Goal: Check status: Check status

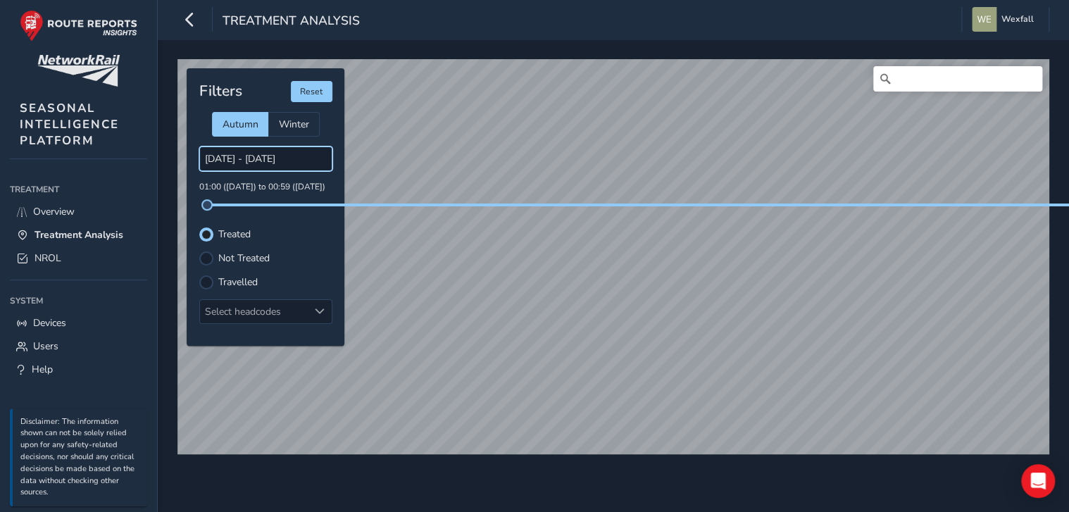
click at [301, 166] on input "06/10/2025 - 07/10/2025" at bounding box center [265, 158] width 133 height 25
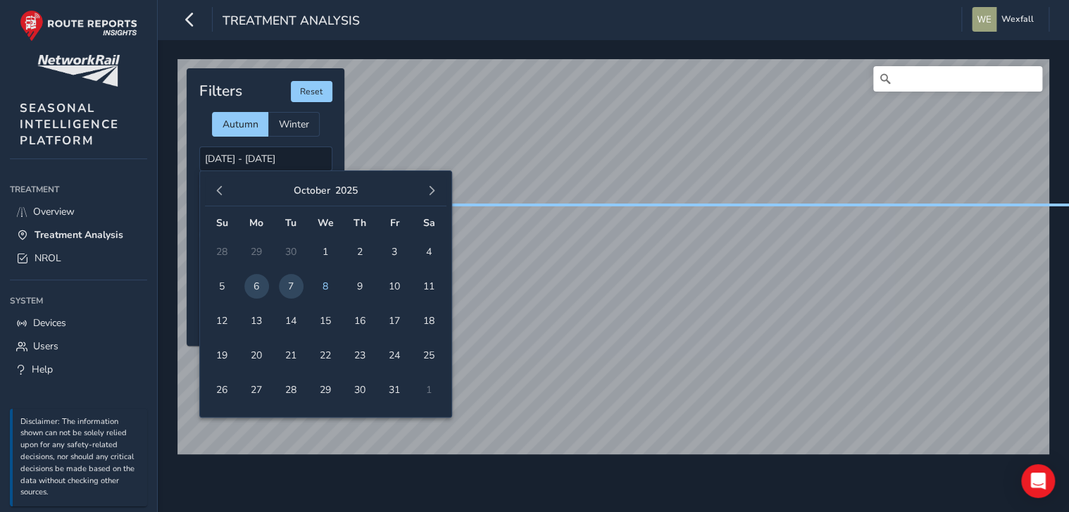
click at [285, 283] on span "7" at bounding box center [291, 286] width 25 height 25
type input "[DATE] - [DATE]"
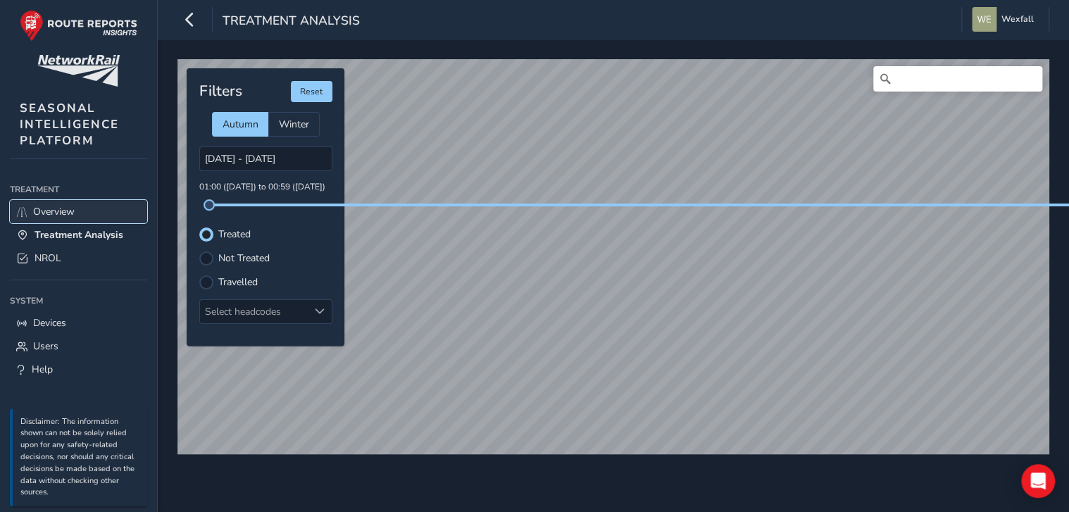
click at [69, 209] on span "Overview" at bounding box center [54, 211] width 42 height 13
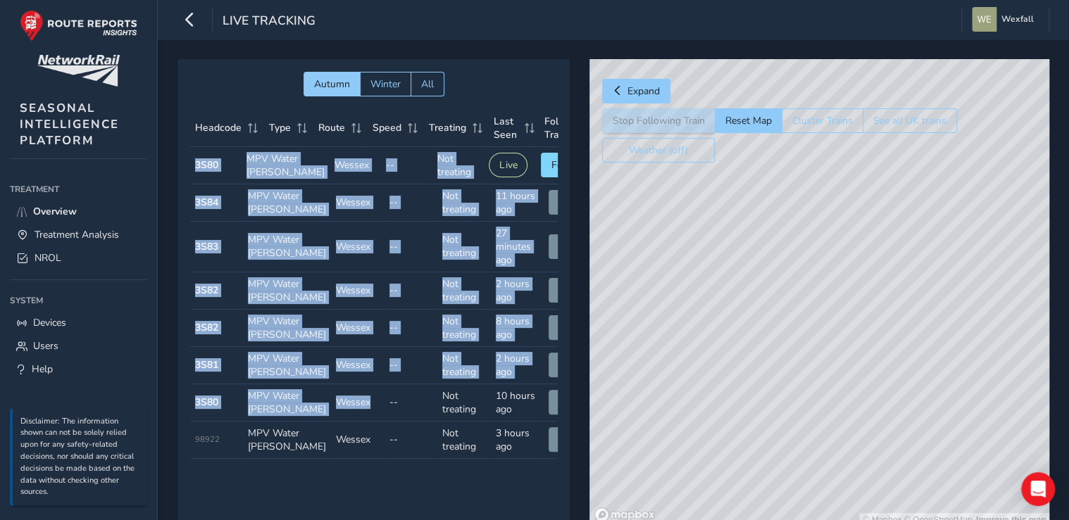
drag, startPoint x: 346, startPoint y: 490, endPoint x: 428, endPoint y: 493, distance: 82.4
click at [428, 459] on div "Headcode Type Route Speed Treating Last Seen Follow Train Headcode 3S80 Type MP…" at bounding box center [373, 284] width 367 height 349
click at [546, 170] on button "Follow" at bounding box center [567, 165] width 52 height 25
click at [61, 256] on link "NROL" at bounding box center [78, 257] width 137 height 23
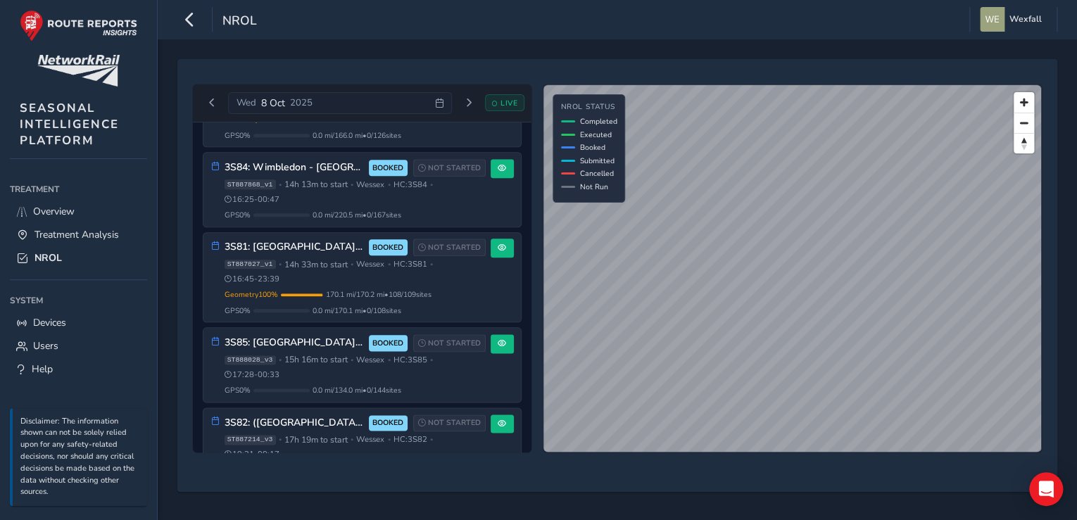
scroll to position [798, 0]
click at [213, 101] on span "Previous day" at bounding box center [212, 103] width 8 height 8
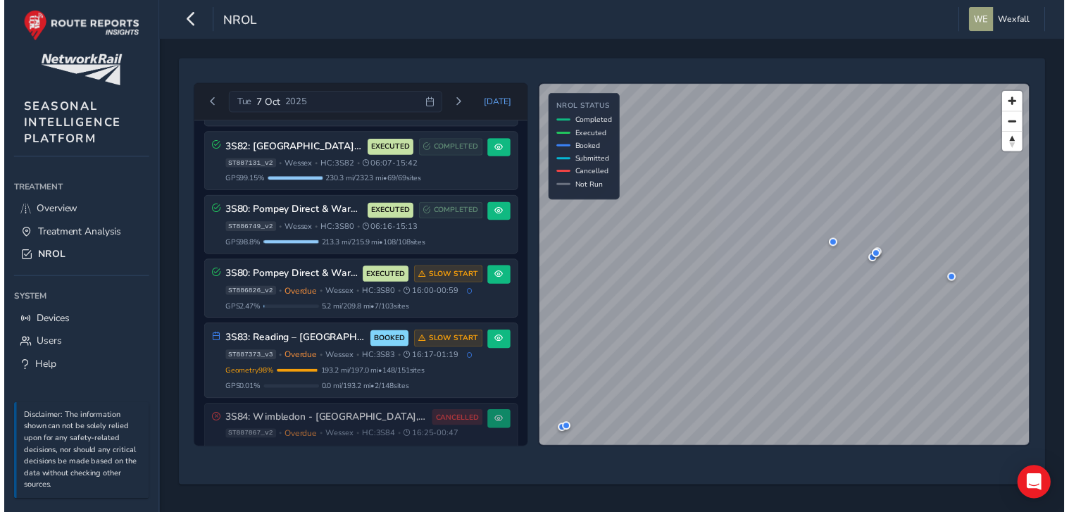
scroll to position [574, 0]
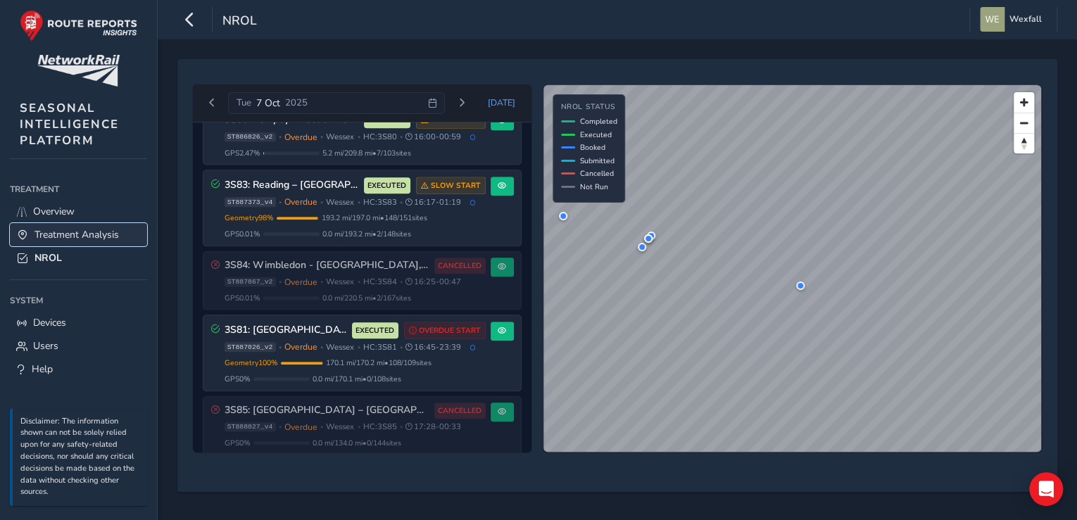
click at [77, 234] on span "Treatment Analysis" at bounding box center [76, 234] width 84 height 13
